Goal: Transaction & Acquisition: Book appointment/travel/reservation

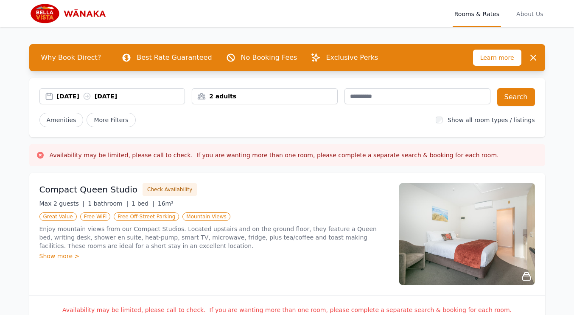
click at [82, 98] on div "[DATE] [DATE]" at bounding box center [121, 96] width 128 height 8
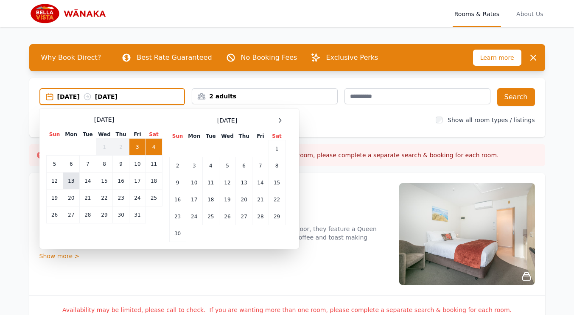
click at [72, 182] on td "13" at bounding box center [71, 181] width 17 height 17
click at [91, 183] on td "14" at bounding box center [87, 181] width 17 height 17
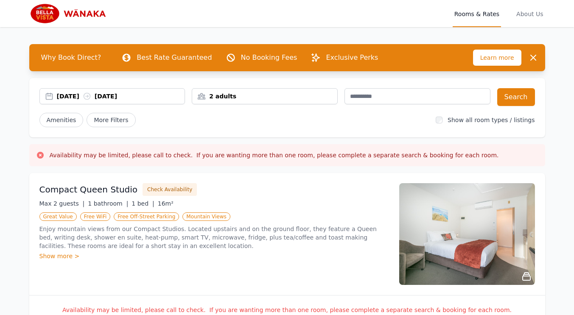
click at [538, 87] on div "[DATE] [DATE] 2 adults Search Amenities More Filters Show all room types / list…" at bounding box center [287, 107] width 516 height 59
click at [522, 98] on button "Search" at bounding box center [516, 97] width 38 height 18
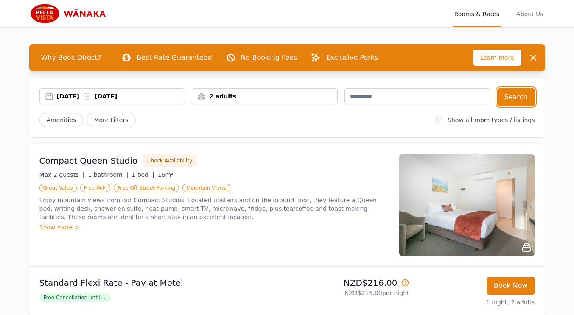
click at [119, 98] on div "[DATE] [DATE]" at bounding box center [121, 96] width 128 height 8
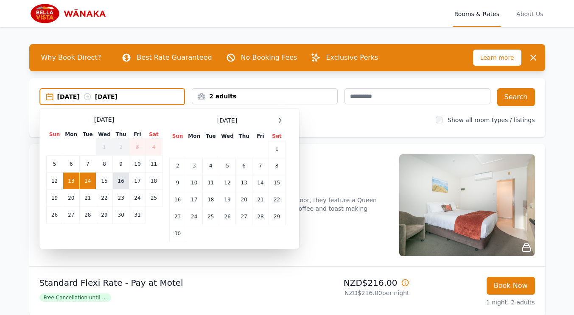
click at [122, 179] on td "16" at bounding box center [121, 181] width 17 height 17
click at [135, 178] on td "17" at bounding box center [137, 181] width 16 height 17
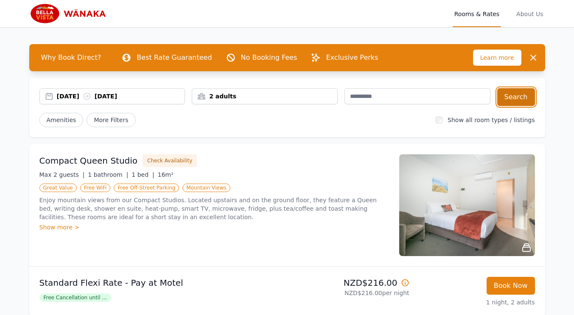
click at [517, 99] on button "Search" at bounding box center [516, 97] width 38 height 18
